Goal: Check status: Check status

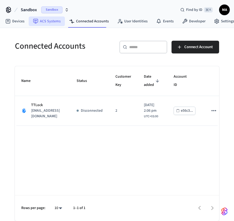
click at [51, 20] on link "ACS Systems" at bounding box center [47, 22] width 36 height 10
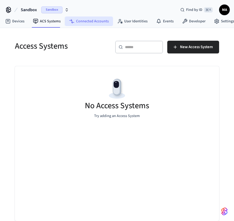
click at [92, 19] on link "Connected Accounts" at bounding box center [89, 22] width 48 height 10
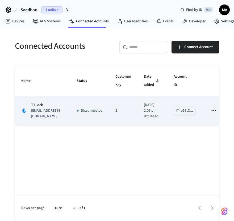
click at [75, 118] on td "Disconnected" at bounding box center [89, 111] width 39 height 30
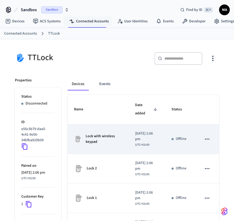
click at [107, 134] on p "Lock with wireless keypad" at bounding box center [104, 139] width 37 height 11
click at [179, 136] on td "Offline" at bounding box center [180, 140] width 30 height 30
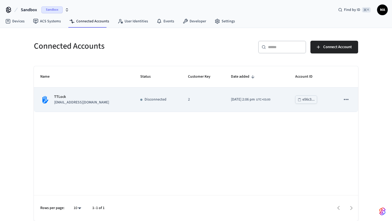
click at [90, 106] on td "TTLock [EMAIL_ADDRESS][DOMAIN_NAME]" at bounding box center [84, 100] width 100 height 24
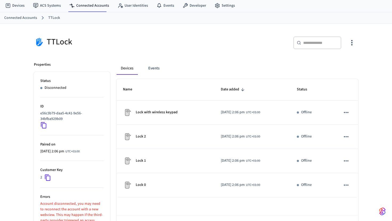
scroll to position [36, 0]
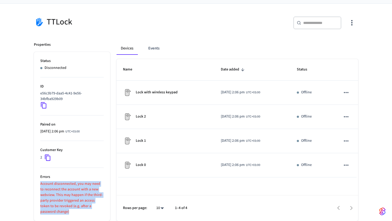
drag, startPoint x: 58, startPoint y: 213, endPoint x: 39, endPoint y: 184, distance: 34.2
click at [39, 184] on ul "Status Disconnected ID e56c3b79-daa5-4c41-9e56-34bfba929b09 Paired on [DATE] 2:…" at bounding box center [72, 136] width 76 height 169
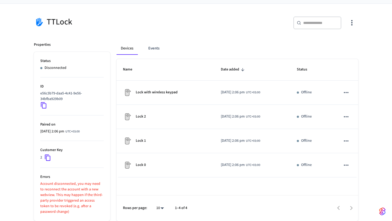
click at [74, 172] on li "Errors Account disconnected, you may need to reconnect the account with a new w…" at bounding box center [71, 191] width 63 height 47
click at [151, 49] on button "Events" at bounding box center [154, 48] width 20 height 13
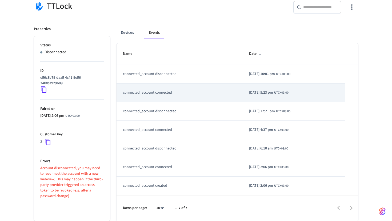
scroll to position [0, 0]
